Goal: Check status: Check status

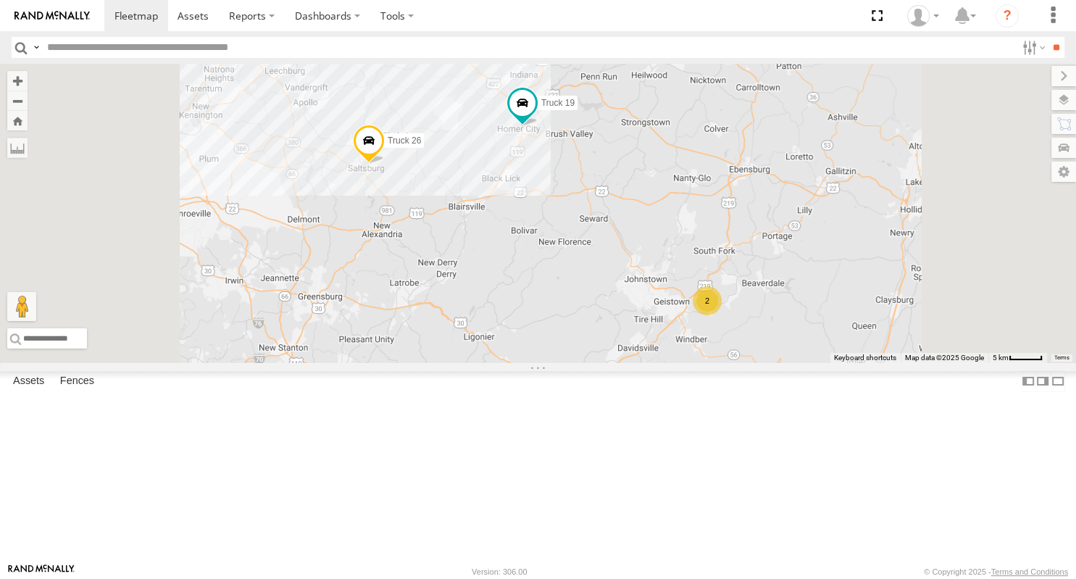
click at [722, 315] on div "2" at bounding box center [707, 300] width 29 height 29
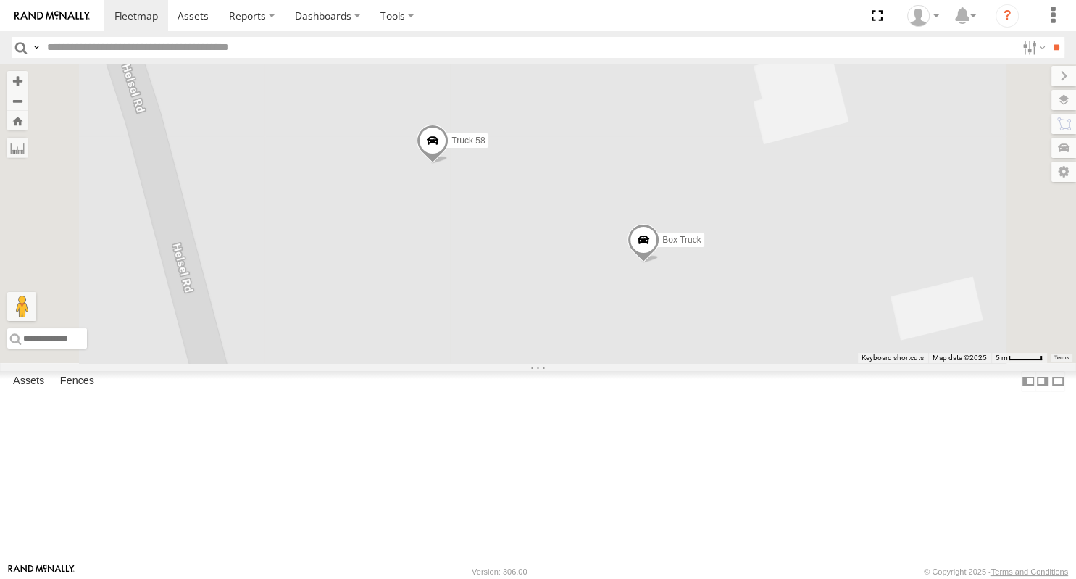
click at [449, 164] on span at bounding box center [433, 144] width 32 height 39
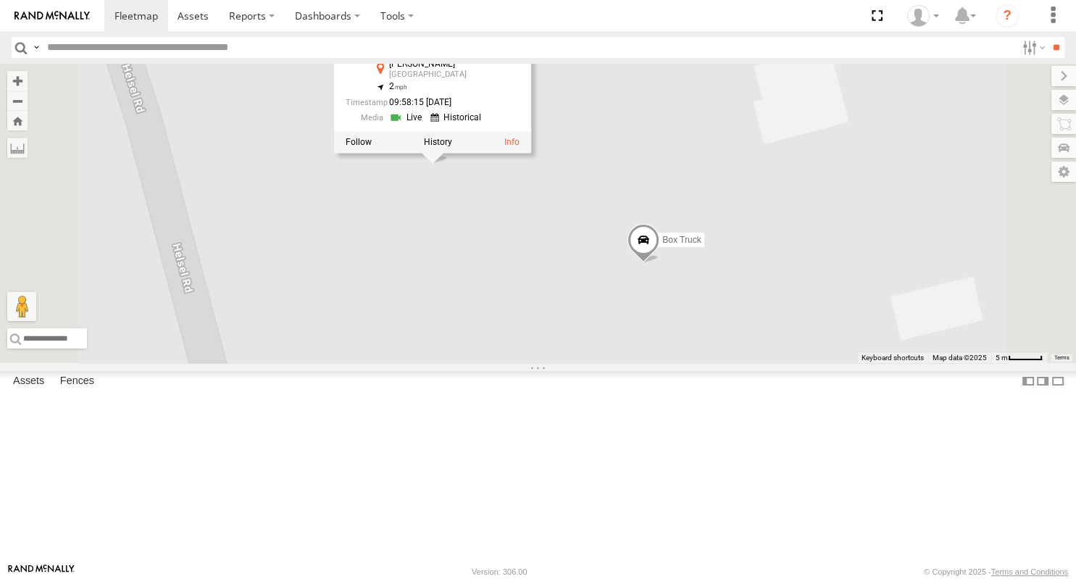
click at [656, 363] on div "Truck 26 Truck 19 Box Truck Truck 58 Truck 58 All Assets [PERSON_NAME] Johnstow…" at bounding box center [538, 213] width 1076 height 299
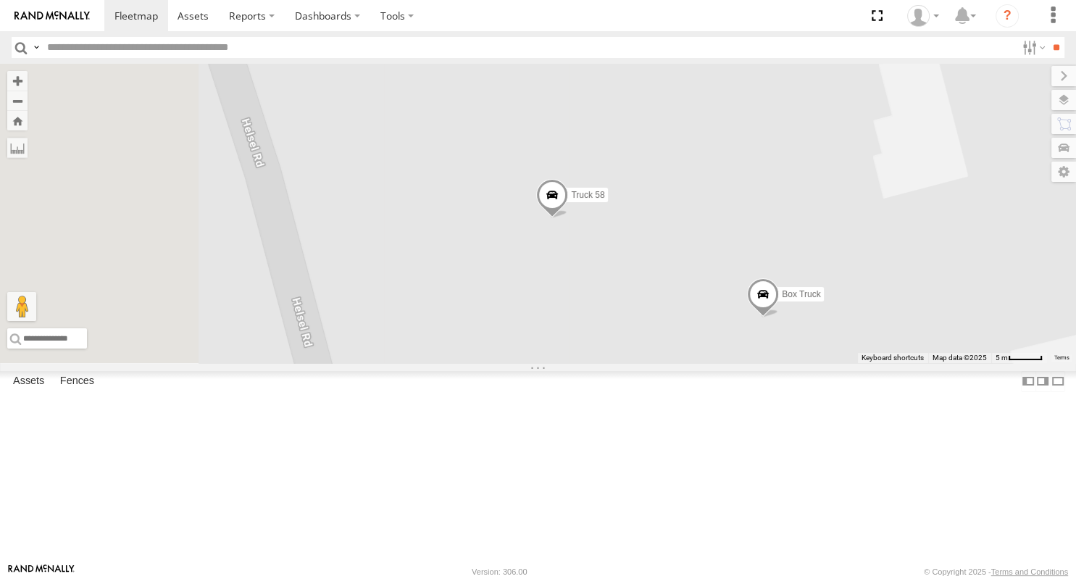
drag, startPoint x: 656, startPoint y: 393, endPoint x: 778, endPoint y: 447, distance: 133.3
click at [778, 363] on div "Truck 26 Truck 19 Box Truck Truck 58" at bounding box center [538, 213] width 1076 height 299
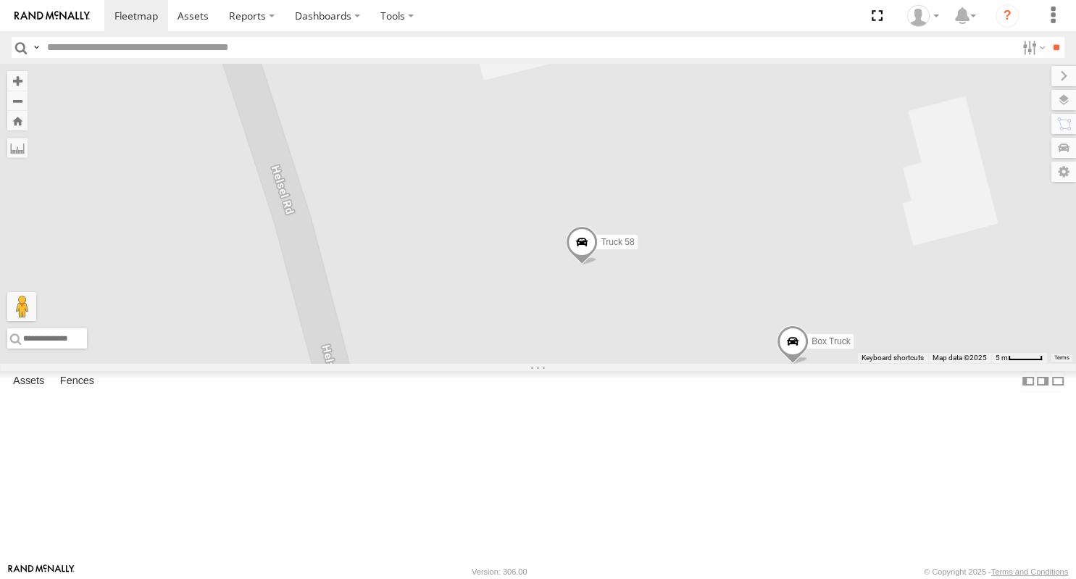
drag, startPoint x: 961, startPoint y: 318, endPoint x: 772, endPoint y: 261, distance: 196.9
click at [772, 261] on div "Truck 26 Truck 19 Box Truck Truck 58" at bounding box center [538, 213] width 1076 height 299
click at [1064, 106] on label at bounding box center [1049, 100] width 53 height 20
click at [0, 0] on span "Basemaps" at bounding box center [0, 0] width 0 height 0
click at [0, 0] on span "Terrain" at bounding box center [0, 0] width 0 height 0
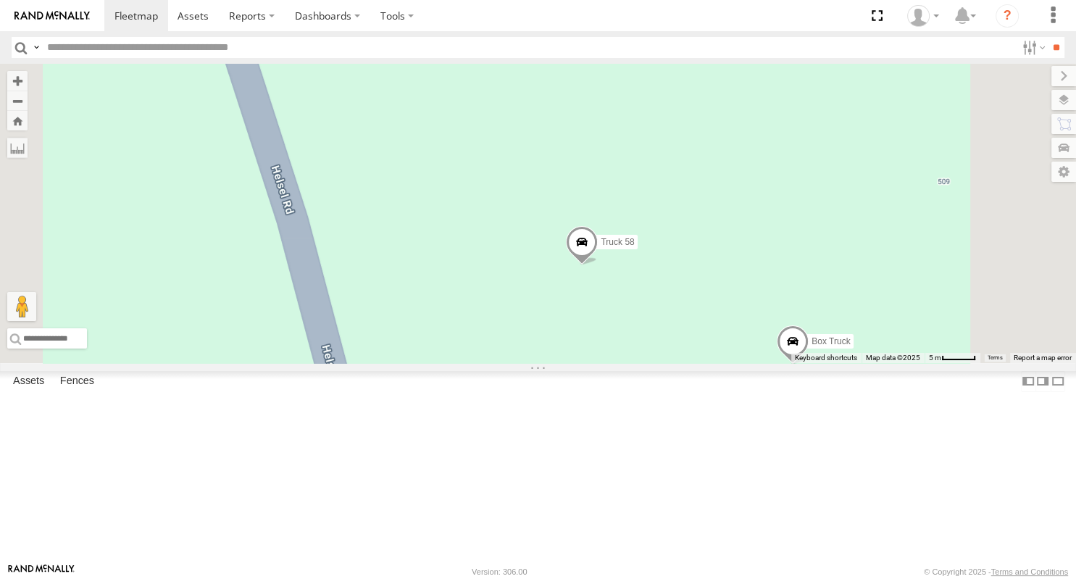
click at [0, 0] on span "Satellite" at bounding box center [0, 0] width 0 height 0
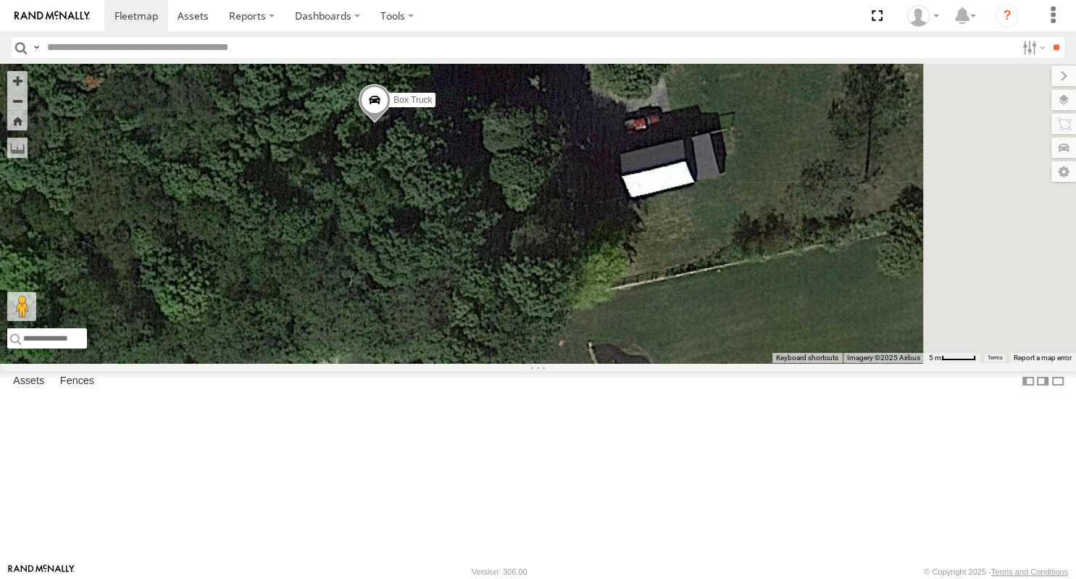
drag, startPoint x: 804, startPoint y: 450, endPoint x: 401, endPoint y: 222, distance: 463.0
click at [398, 222] on div "Truck 26 Truck 19 Box Truck Truck 58" at bounding box center [538, 213] width 1076 height 299
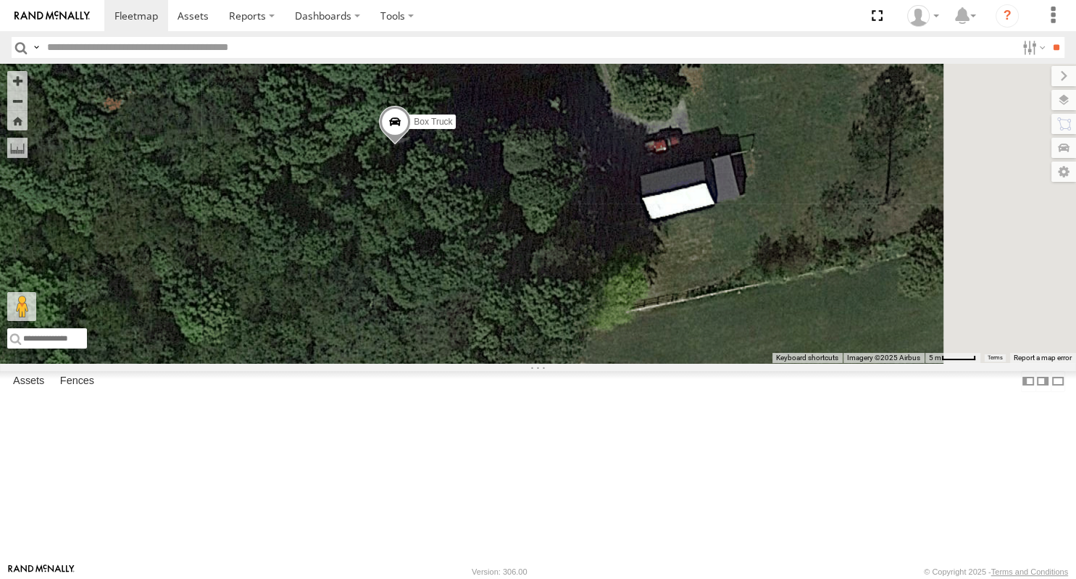
click at [0, 0] on span "Roadmap" at bounding box center [0, 0] width 0 height 0
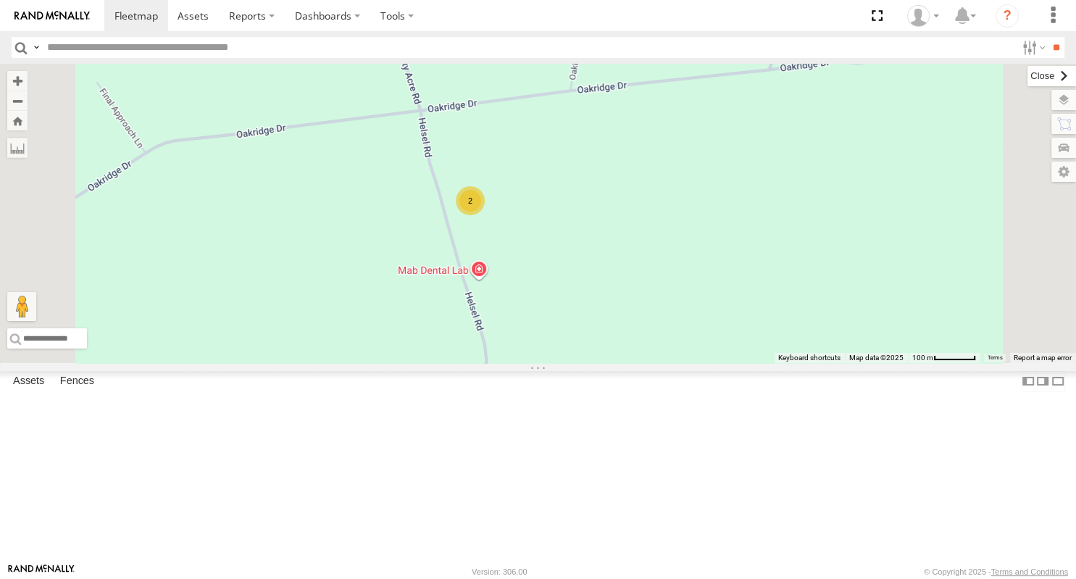
click at [1027, 80] on label at bounding box center [1051, 76] width 49 height 20
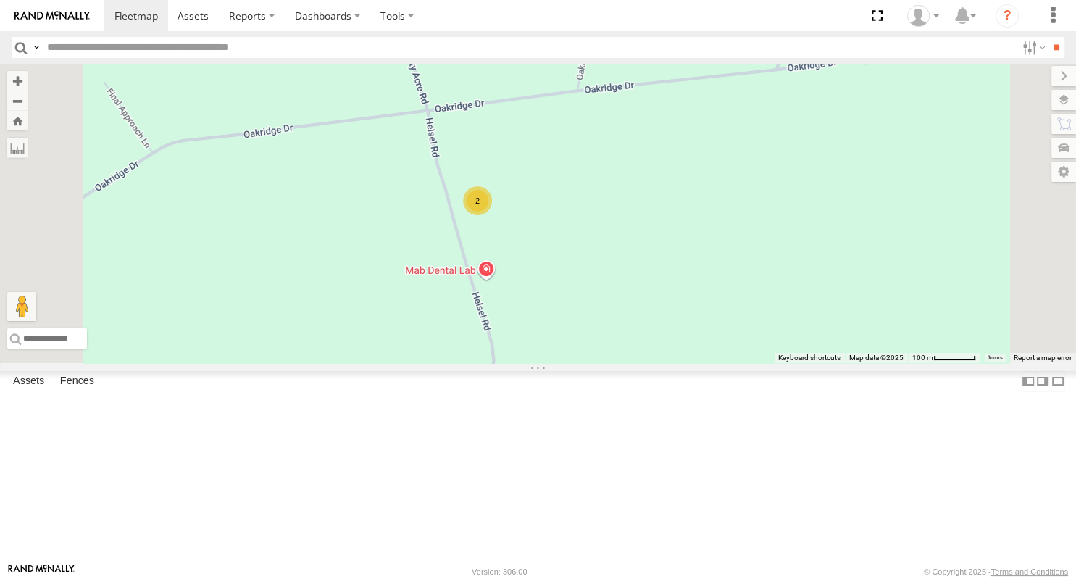
drag, startPoint x: 585, startPoint y: 367, endPoint x: 762, endPoint y: 358, distance: 177.0
click at [756, 362] on div "Truck 26 Truck 19 2" at bounding box center [538, 213] width 1076 height 299
